Goal: Task Accomplishment & Management: Use online tool/utility

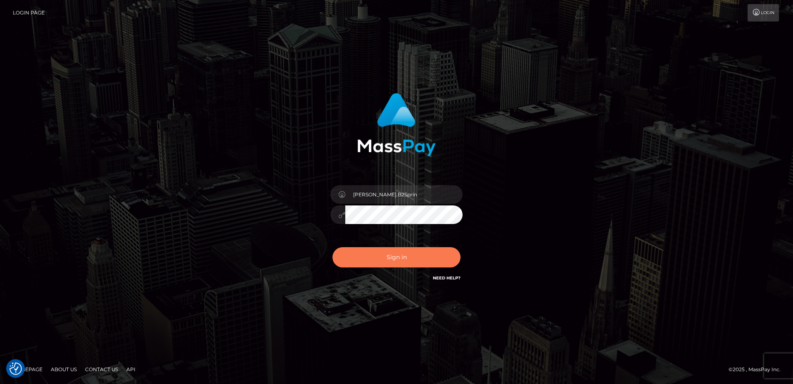
click at [407, 263] on button "Sign in" at bounding box center [396, 257] width 128 height 20
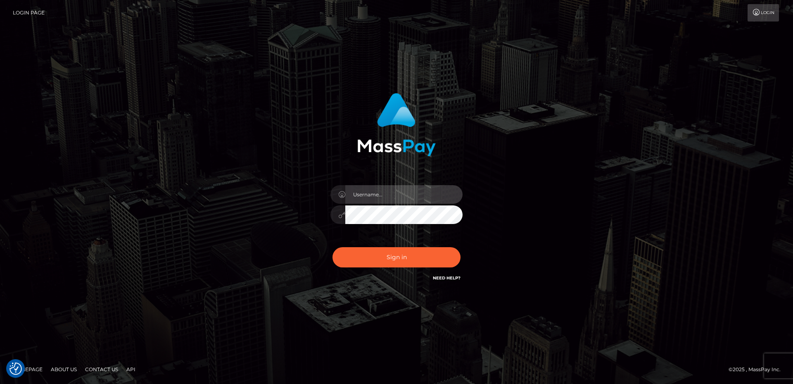
type input "David.B2Sprin"
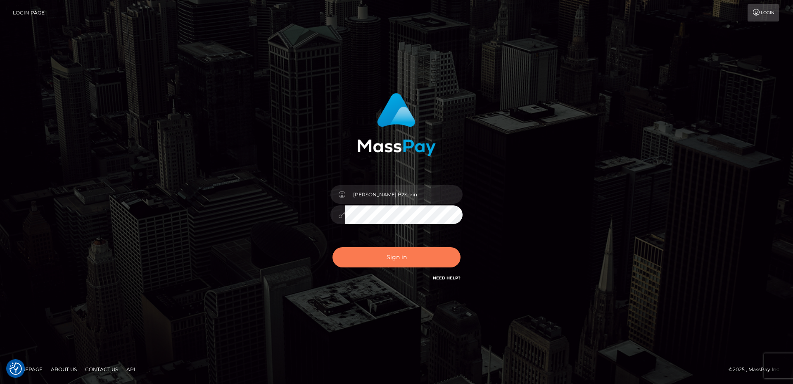
click at [408, 259] on button "Sign in" at bounding box center [396, 257] width 128 height 20
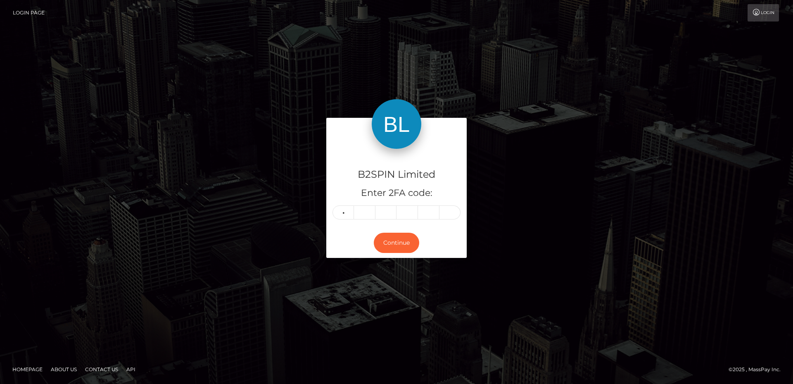
type input "2"
type input "7"
type input "3"
type input "9"
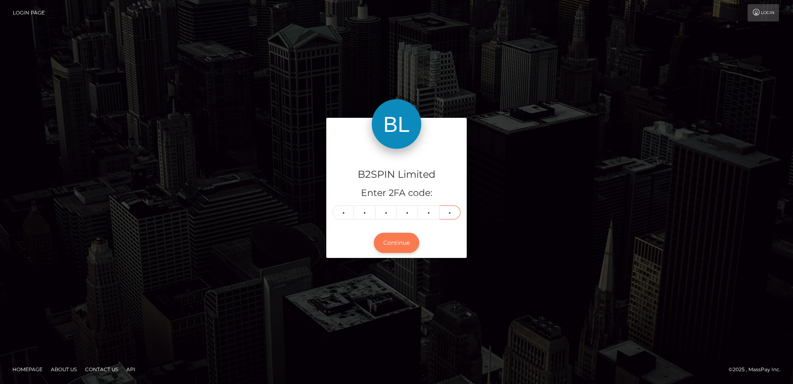
type input "6"
click at [394, 238] on button "Continue" at bounding box center [396, 243] width 45 height 20
click at [394, 244] on button "Continue" at bounding box center [396, 243] width 45 height 20
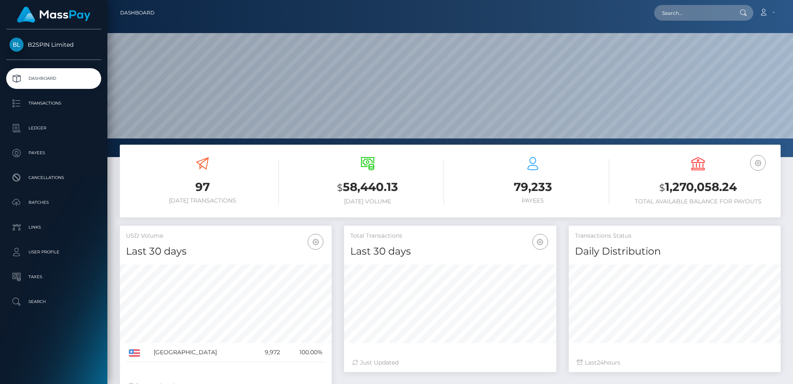
scroll to position [147, 212]
click at [70, 106] on p "Transactions" at bounding box center [53, 103] width 88 height 12
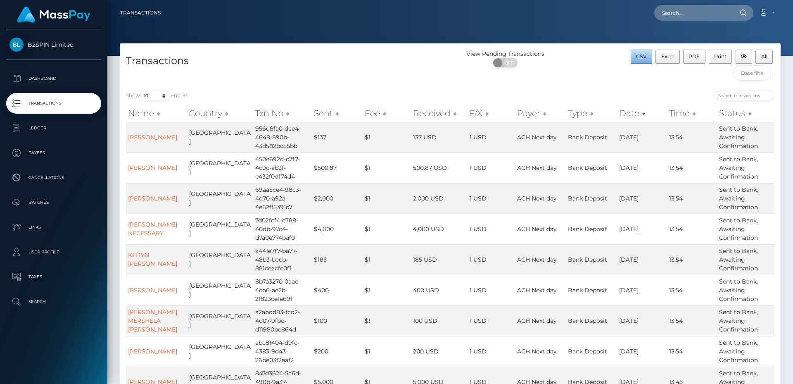
click at [637, 56] on span "CSV" at bounding box center [641, 56] width 11 height 6
click at [529, 4] on nav "Transactions Loading... Loading... Account Logout" at bounding box center [450, 13] width 686 height 26
drag, startPoint x: 442, startPoint y: 27, endPoint x: 413, endPoint y: 54, distance: 40.0
click at [442, 27] on div at bounding box center [450, 28] width 686 height 56
